Goal: Task Accomplishment & Management: Use online tool/utility

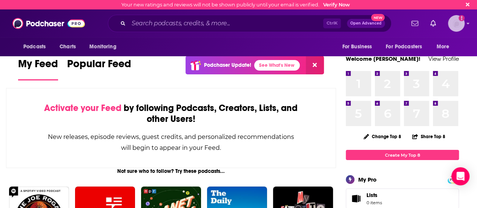
click at [465, 23] on img "Logged in as daniellegrant" at bounding box center [456, 23] width 17 height 17
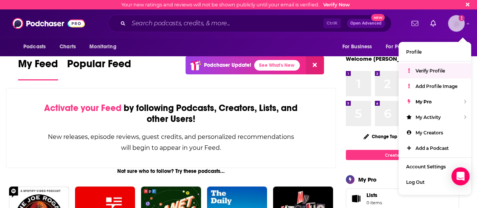
click at [434, 71] on span "Verify Profile" at bounding box center [430, 71] width 29 height 6
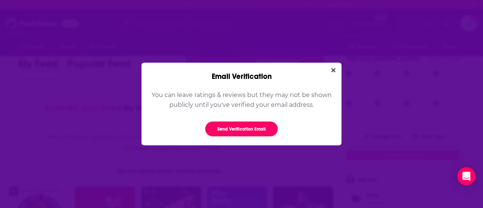
click at [240, 125] on button "Send Verification Email" at bounding box center [241, 128] width 72 height 15
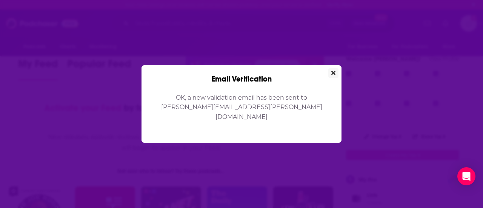
click at [333, 76] on icon "Close" at bounding box center [333, 73] width 4 height 6
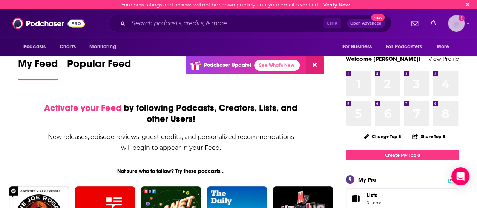
click at [462, 20] on icon "Email not verified" at bounding box center [462, 18] width 2 height 4
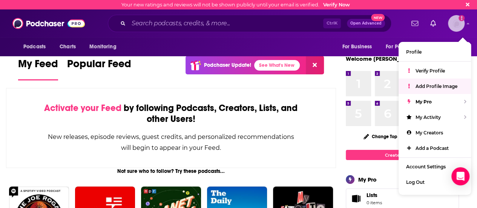
click at [434, 84] on span "Add Profile Image" at bounding box center [437, 86] width 42 height 6
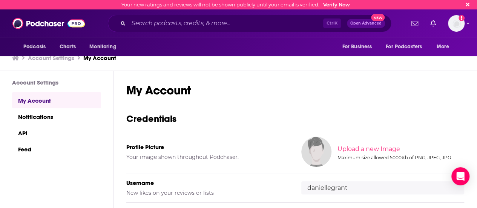
click at [304, 152] on img at bounding box center [316, 152] width 30 height 30
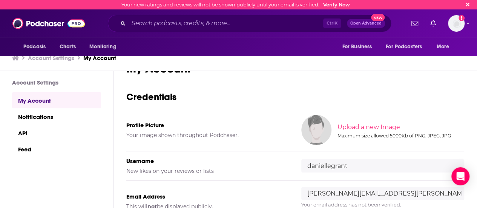
scroll to position [10, 0]
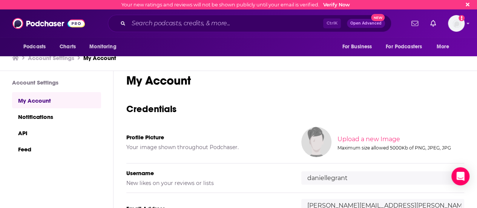
click at [306, 138] on img at bounding box center [316, 142] width 30 height 30
click at [353, 138] on input "file" at bounding box center [400, 139] width 376 height 34
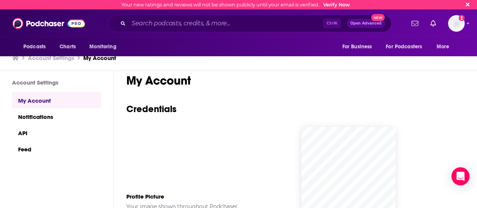
scroll to position [74, 0]
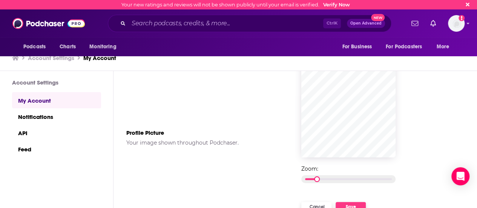
drag, startPoint x: 305, startPoint y: 179, endPoint x: 322, endPoint y: 179, distance: 17.4
click at [322, 179] on div at bounding box center [348, 179] width 94 height 8
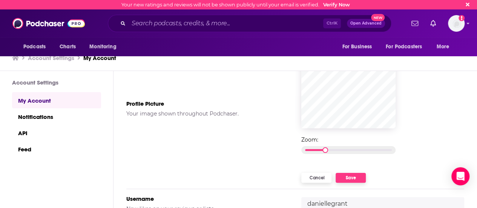
scroll to position [102, 0]
drag, startPoint x: 329, startPoint y: 150, endPoint x: 340, endPoint y: 151, distance: 10.7
click at [340, 151] on div at bounding box center [348, 150] width 94 height 8
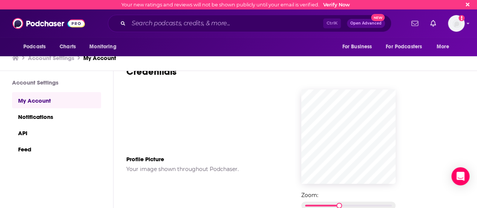
scroll to position [57, 0]
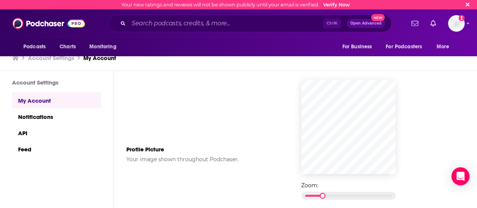
drag, startPoint x: 338, startPoint y: 194, endPoint x: 322, endPoint y: 195, distance: 16.2
click at [322, 195] on div at bounding box center [348, 196] width 94 height 8
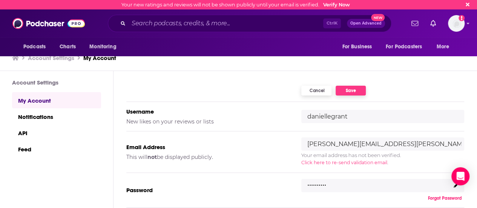
scroll to position [191, 0]
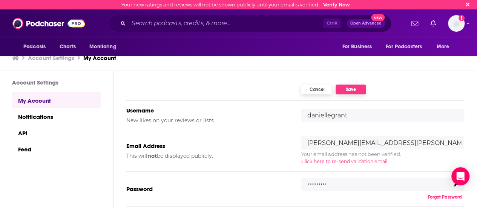
click at [352, 89] on button "Save" at bounding box center [351, 90] width 30 height 10
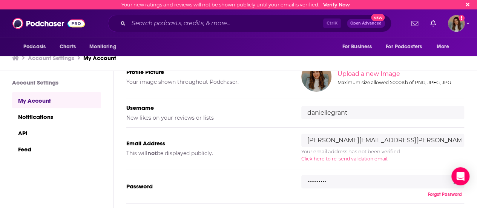
scroll to position [74, 0]
click at [349, 160] on span "Click here to re-send validation email" at bounding box center [344, 160] width 86 height 6
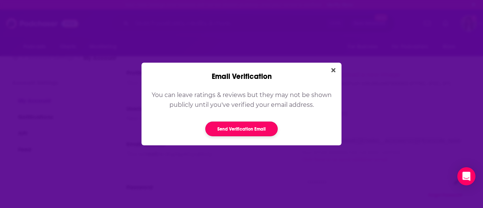
click at [242, 131] on button "Send Verification Email" at bounding box center [241, 128] width 72 height 15
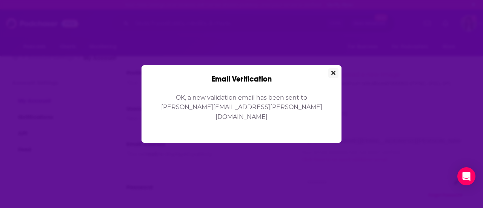
click at [329, 74] on button "Close" at bounding box center [333, 72] width 10 height 9
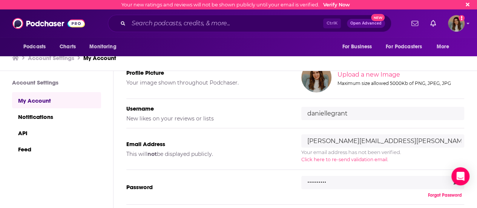
click at [470, 5] on icon at bounding box center [468, 5] width 4 height 4
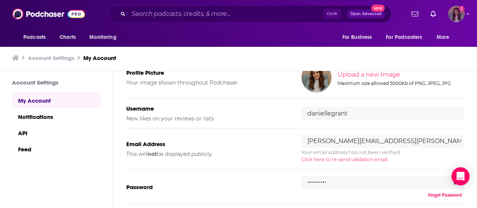
click at [461, 10] on img "Logged in as daniellegrant" at bounding box center [456, 14] width 17 height 17
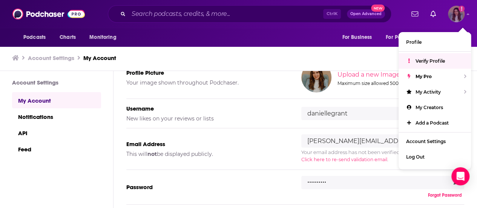
click at [421, 66] on div "Verify Profile" at bounding box center [435, 60] width 72 height 15
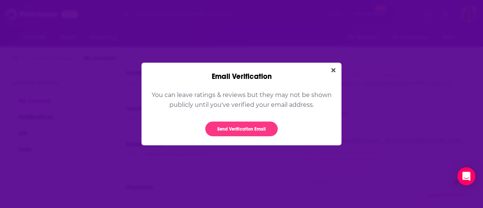
click at [334, 64] on div "Email Verification" at bounding box center [241, 72] width 200 height 18
click at [333, 68] on icon "Close" at bounding box center [333, 70] width 4 height 6
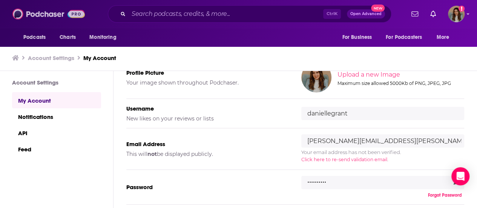
click at [14, 18] on img at bounding box center [48, 14] width 72 height 14
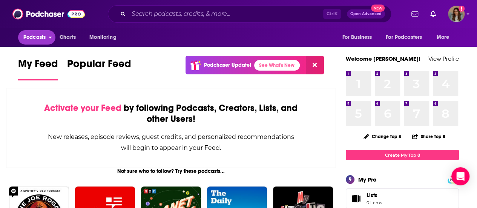
click at [31, 38] on span "Podcasts" at bounding box center [34, 37] width 22 height 11
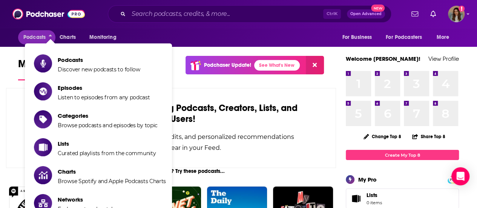
click at [89, 13] on div "Podcasts Charts Monitoring Ctrl K Open Advanced New For Business For Podcasters…" at bounding box center [247, 13] width 316 height 17
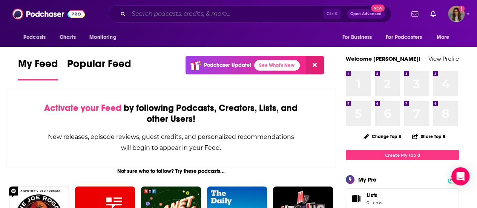
click at [168, 15] on input "Search podcasts, credits, & more..." at bounding box center [226, 14] width 195 height 12
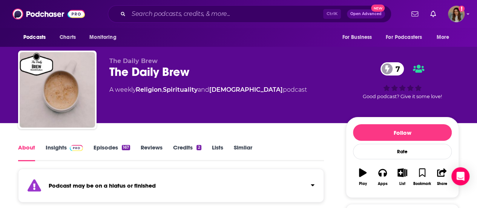
click at [252, 42] on div "Podcasts Charts Monitoring For Business For Podcasters More" at bounding box center [238, 37] width 477 height 19
click at [192, 11] on input "Search podcasts, credits, & more..." at bounding box center [226, 14] width 195 height 12
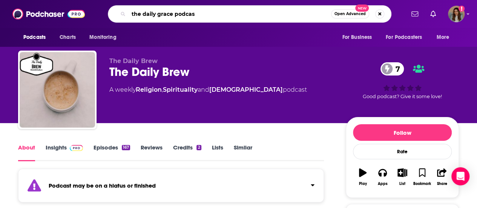
type input "the daily grace podcast"
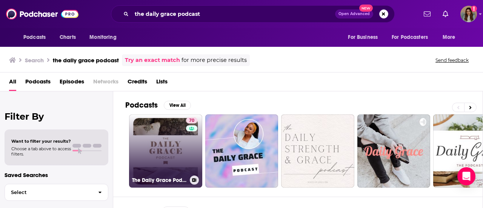
click at [161, 135] on link "70 The Daily Grace Podcast" at bounding box center [165, 150] width 73 height 73
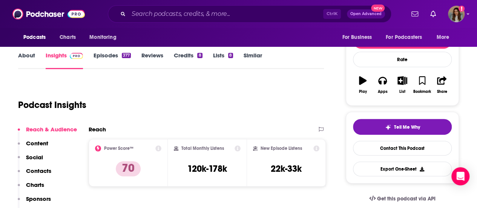
scroll to position [85, 0]
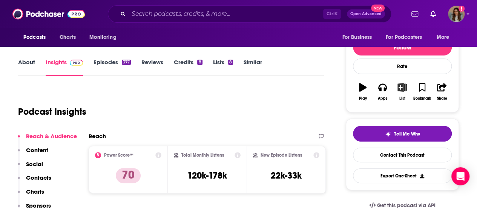
click at [401, 83] on icon "button" at bounding box center [402, 87] width 9 height 8
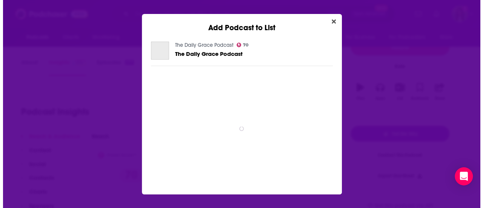
scroll to position [0, 0]
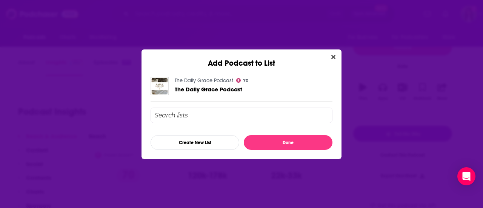
click at [197, 112] on input "Add Podcast To List" at bounding box center [242, 115] width 182 height 15
click at [192, 142] on button "Create New List" at bounding box center [195, 142] width 89 height 15
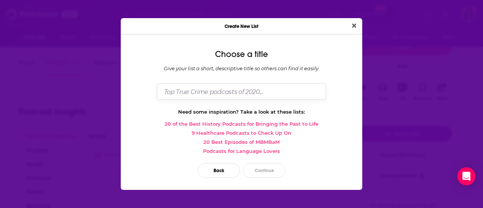
click at [200, 89] on input "Dialog" at bounding box center [241, 91] width 169 height 16
type input "K"
type input "P"
type input "Key Media List"
click at [264, 165] on button "Continue" at bounding box center [264, 170] width 42 height 15
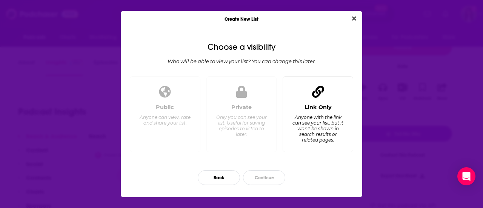
click at [337, 138] on div "Anyone with the link can see your list, but it won't be shown in search results…" at bounding box center [318, 128] width 52 height 28
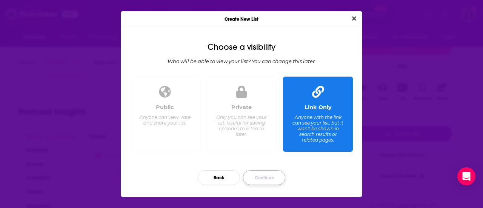
click at [258, 178] on button "Continue" at bounding box center [264, 177] width 42 height 15
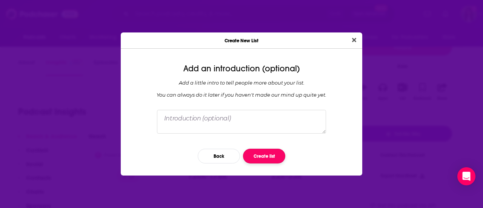
click at [265, 156] on button "Create list" at bounding box center [264, 156] width 42 height 15
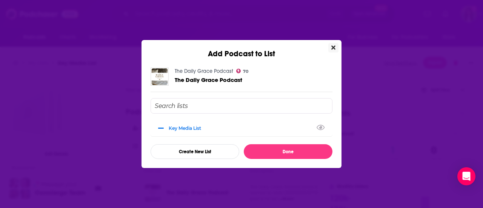
click at [333, 47] on icon "Close" at bounding box center [333, 48] width 4 height 6
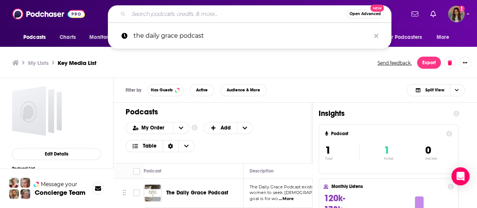
click at [162, 8] on input "Search podcasts, credits, & more..." at bounding box center [238, 14] width 218 height 12
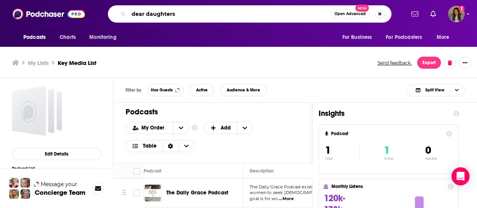
type input "dear daughters"
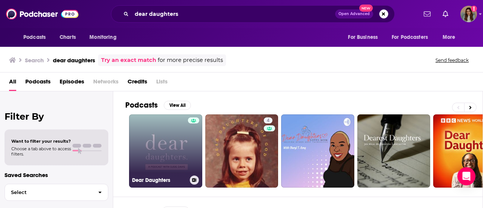
click at [159, 136] on link "Dear Daughters" at bounding box center [165, 150] width 73 height 73
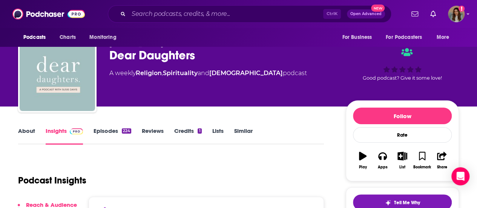
scroll to position [15, 0]
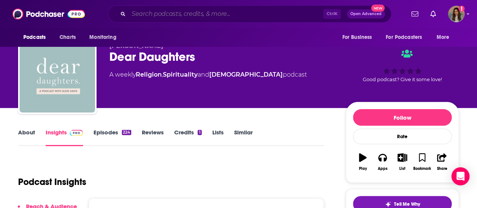
click at [177, 15] on input "Search podcasts, credits, & more..." at bounding box center [226, 14] width 195 height 12
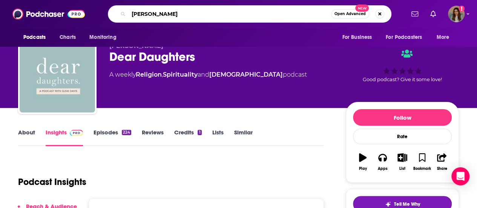
type input "[PERSON_NAME] forum"
